Goal: Task Accomplishment & Management: Manage account settings

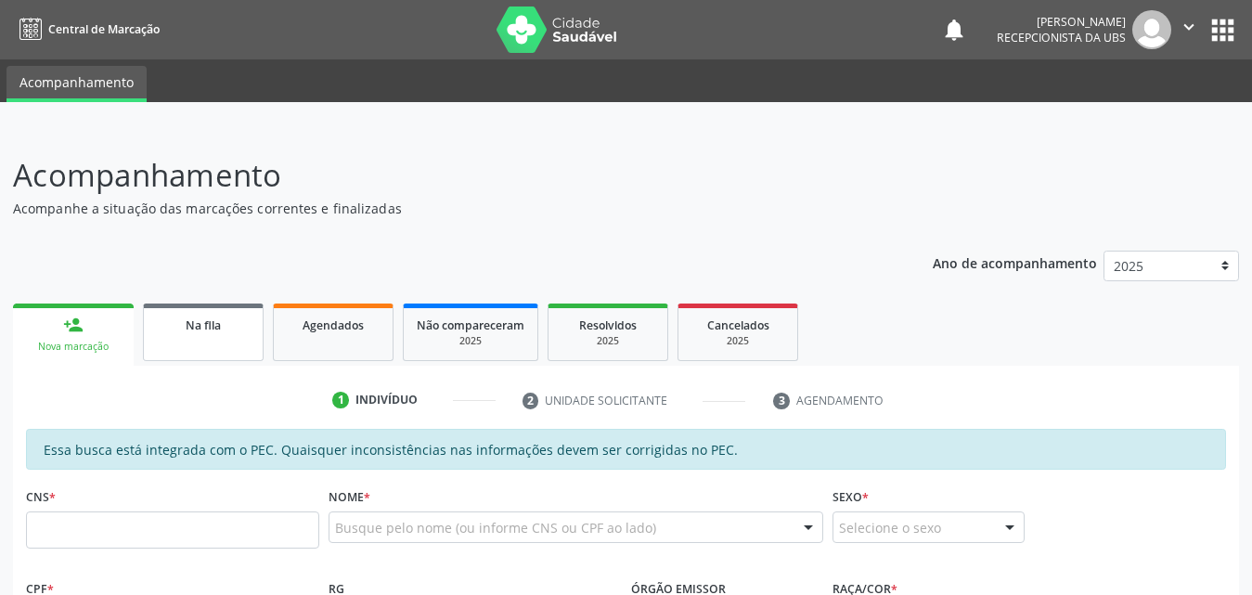
click at [213, 323] on span "Na fila" at bounding box center [203, 325] width 35 height 16
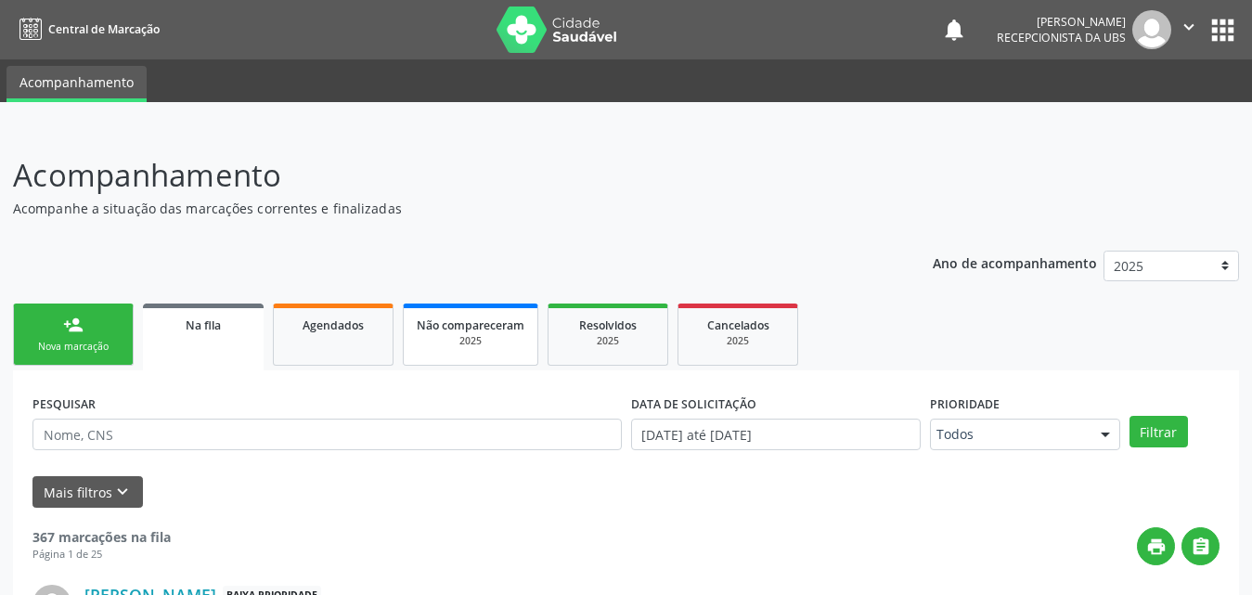
scroll to position [63, 0]
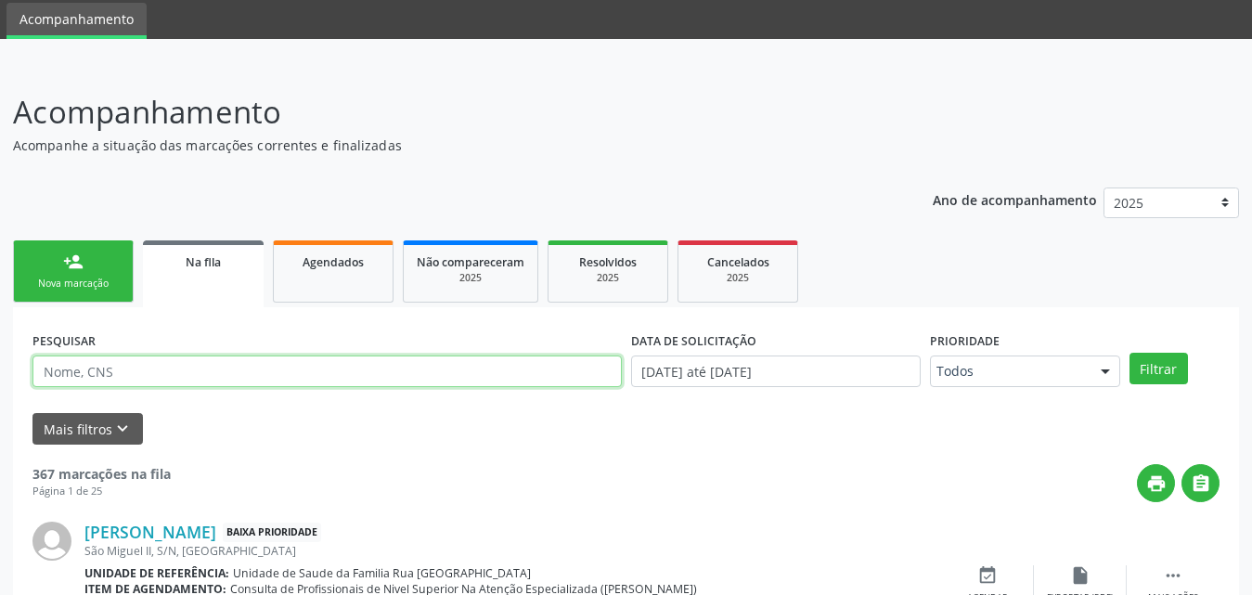
click at [235, 373] on input "text" at bounding box center [326, 372] width 589 height 32
type input "706503323647393"
click at [1130, 353] on button "Filtrar" at bounding box center [1159, 369] width 58 height 32
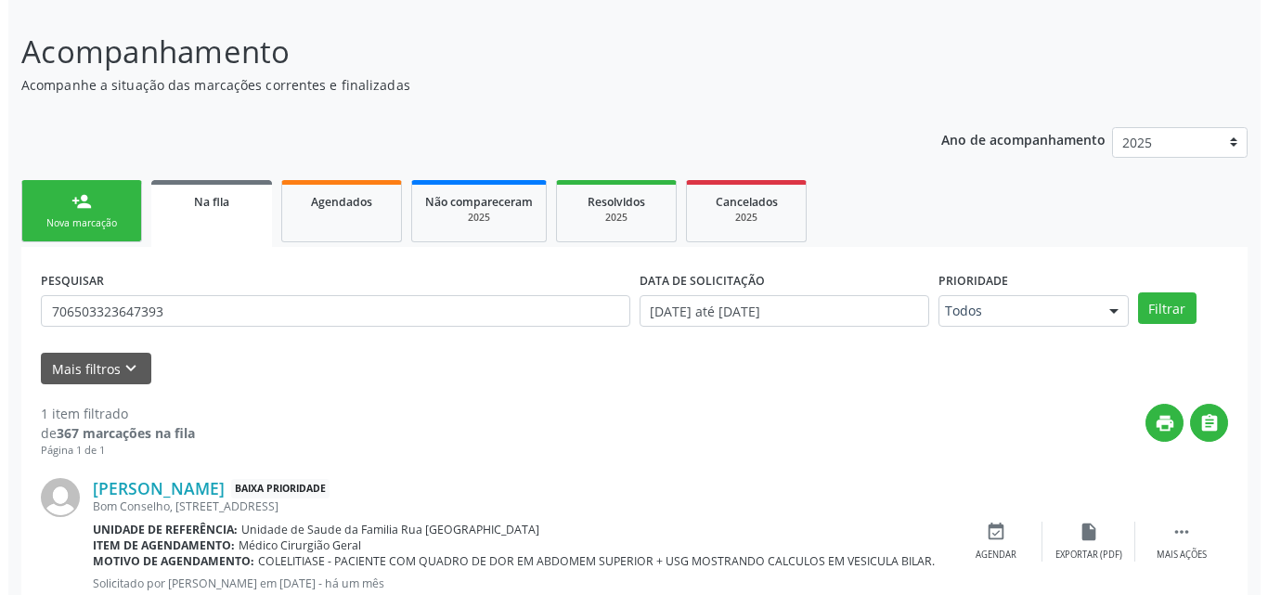
scroll to position [185, 0]
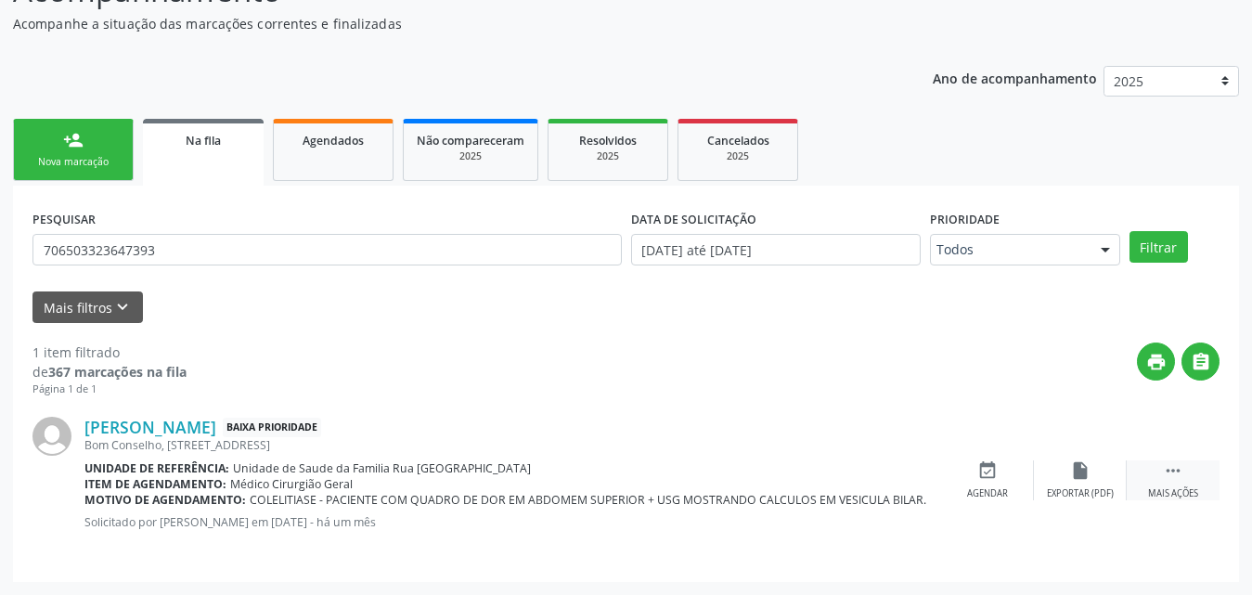
click at [1168, 487] on div "Mais ações" at bounding box center [1173, 493] width 50 height 13
click at [995, 491] on div "Cancelar" at bounding box center [987, 493] width 44 height 13
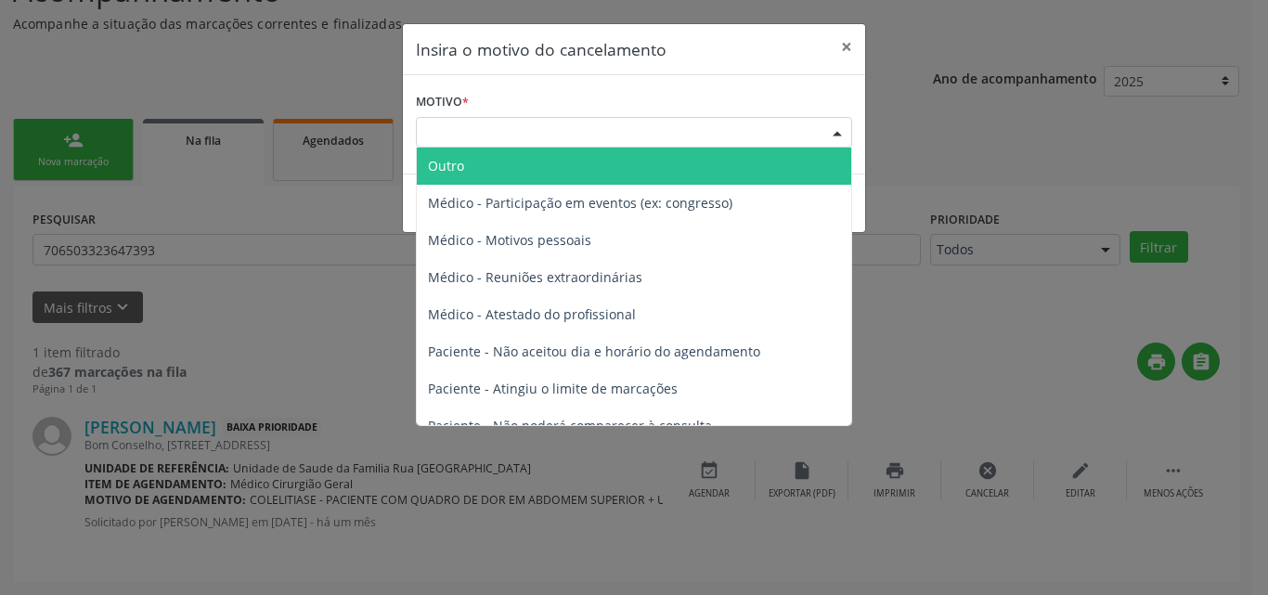
click at [597, 128] on div "Escolha o motivo" at bounding box center [634, 133] width 436 height 32
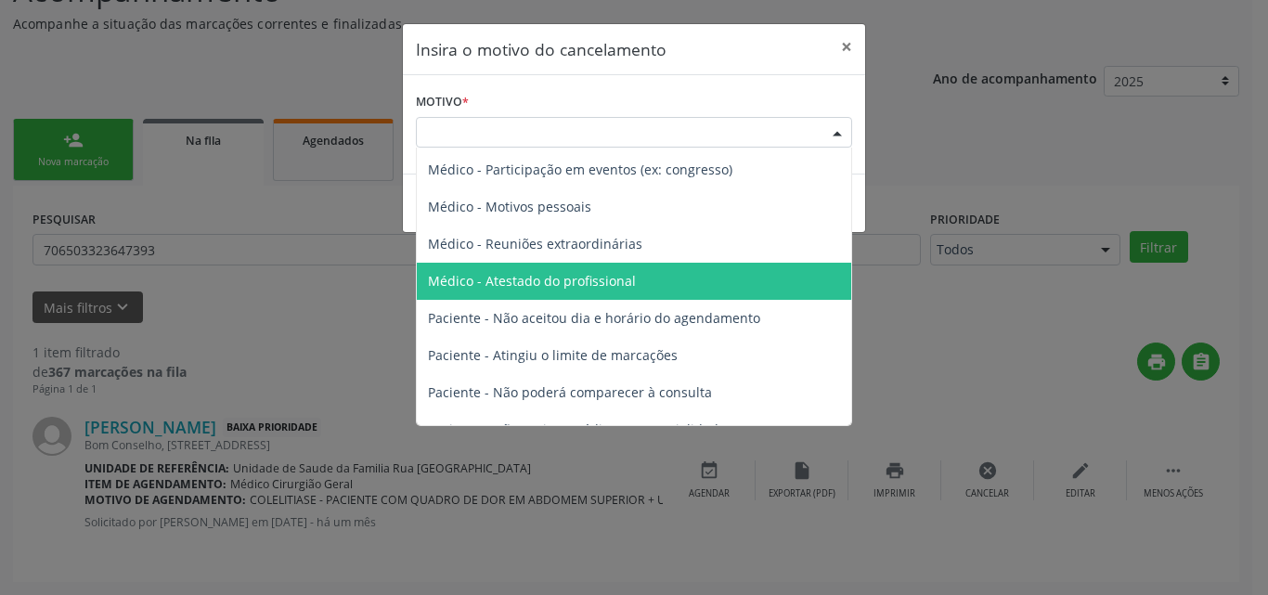
scroll to position [1, 0]
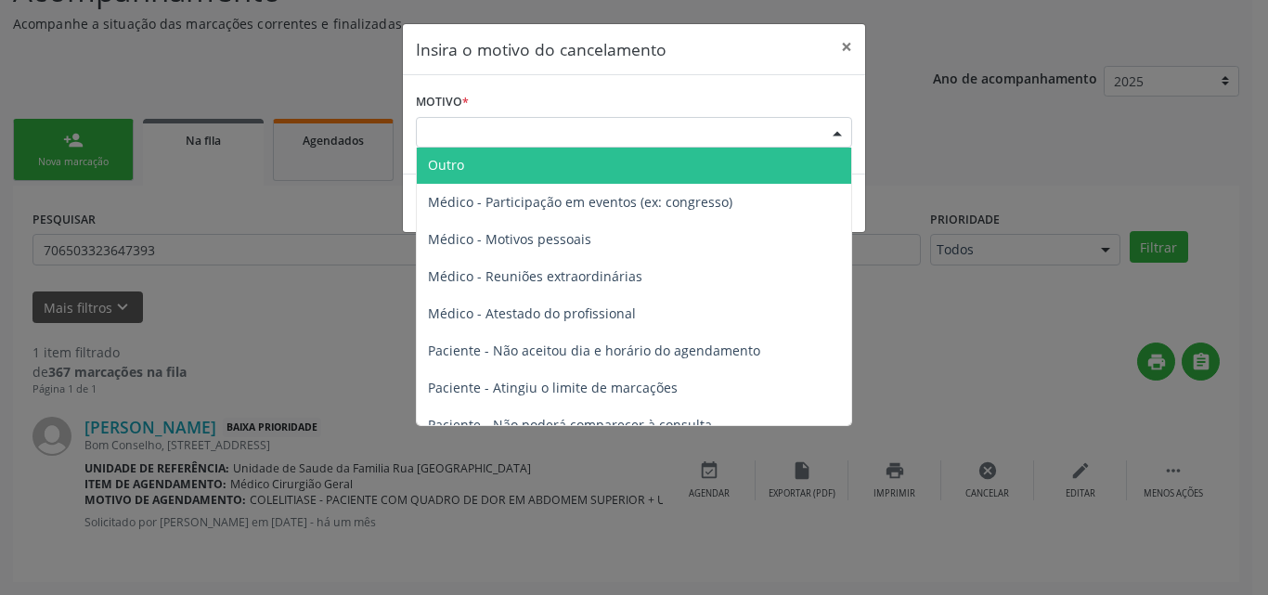
click at [596, 175] on span "Outro" at bounding box center [634, 165] width 434 height 37
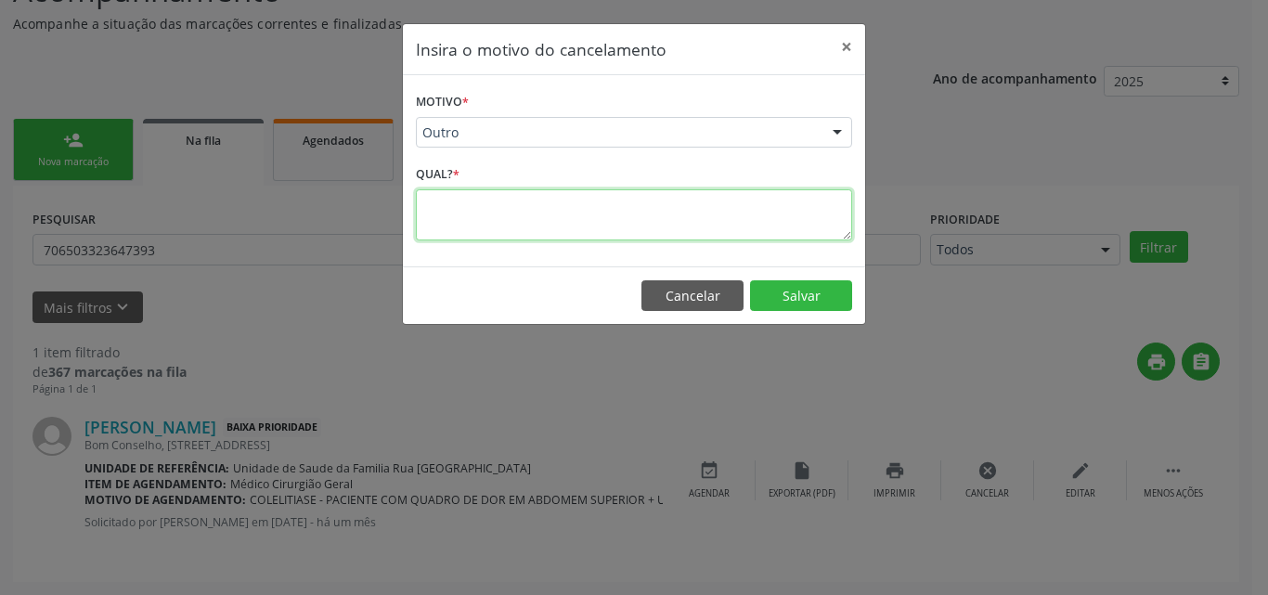
click at [554, 230] on textarea at bounding box center [634, 214] width 436 height 51
type textarea "a"
type textarea "A"
type textarea "PACIENTE INFORMOU QUE JA MARCOU A CIRURGIA POR OUTROS MEIOS."
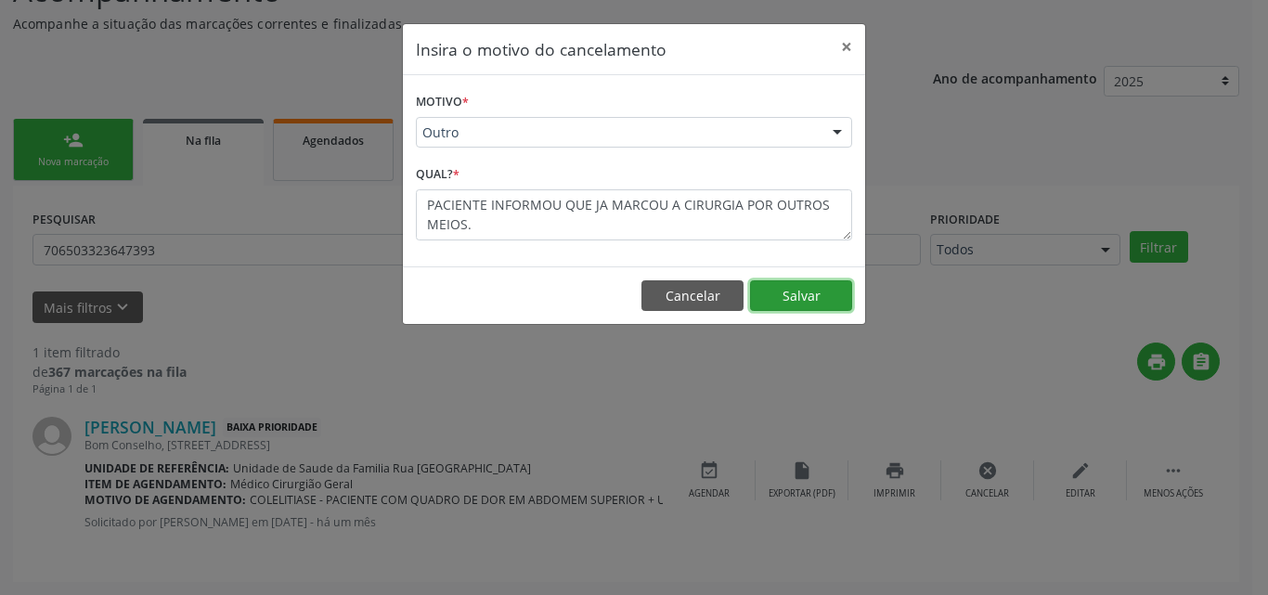
click at [797, 290] on button "Salvar" at bounding box center [801, 296] width 102 height 32
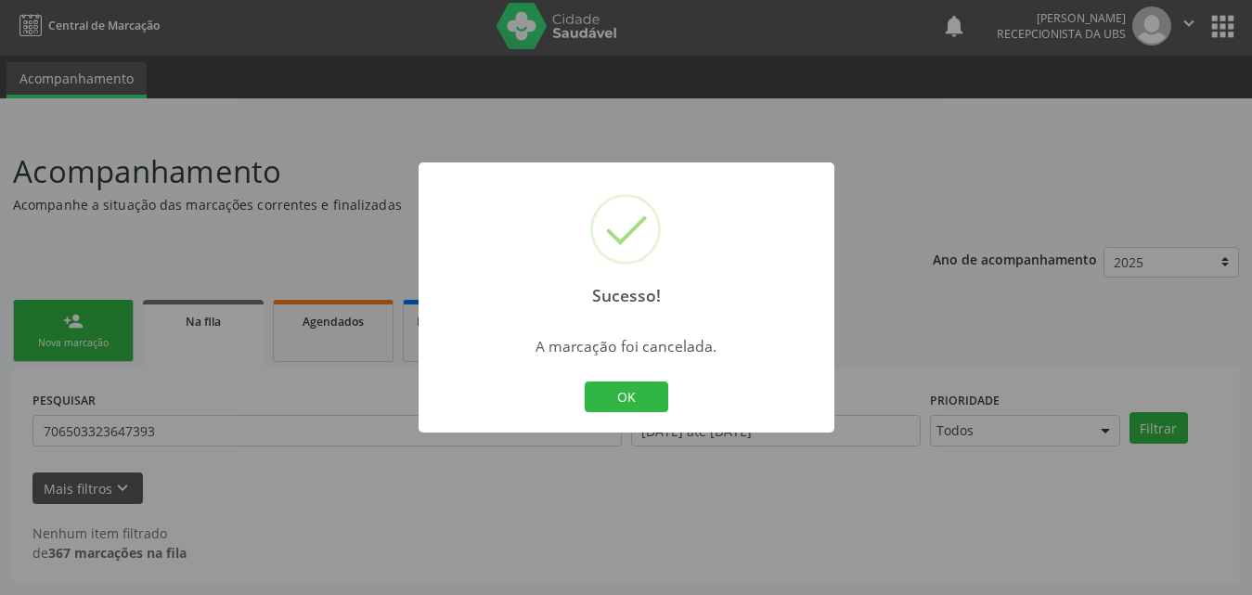
scroll to position [4, 0]
click at [1020, 523] on div "Sucesso! × A marcação foi cancelada. OK Cancel" at bounding box center [626, 297] width 1252 height 595
